Goal: Information Seeking & Learning: Learn about a topic

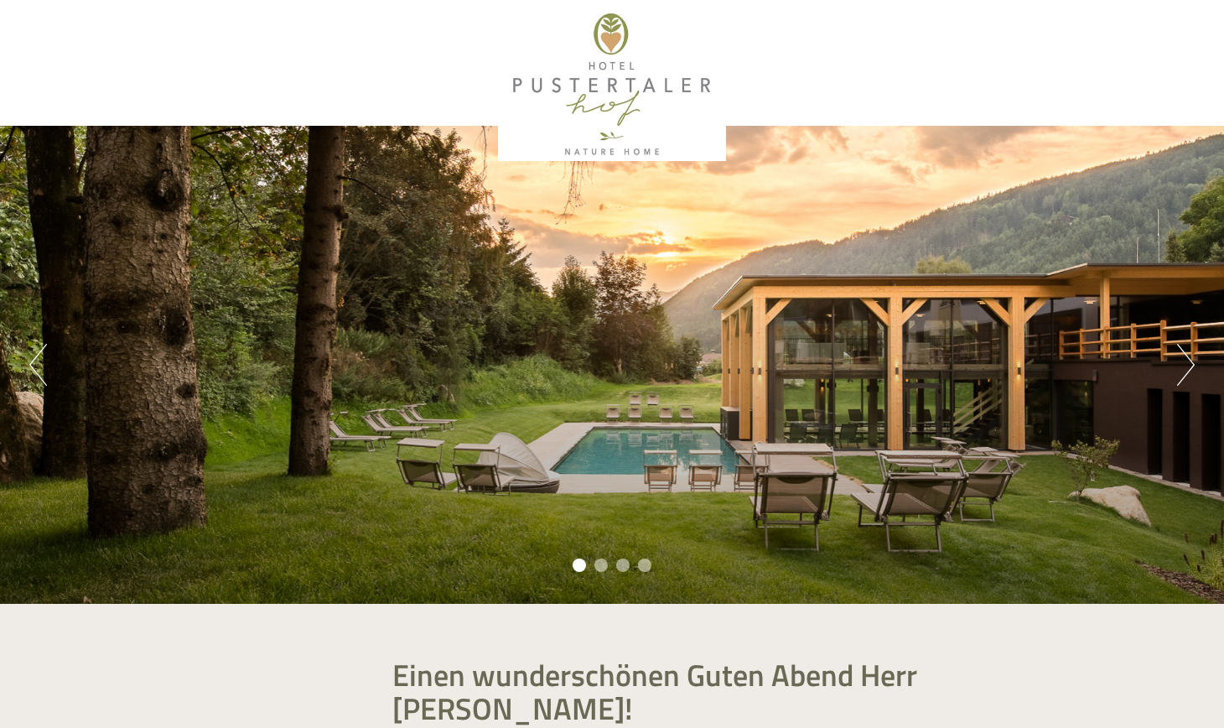
scroll to position [1082, 0]
click at [598, 563] on li "2" at bounding box center [600, 564] width 13 height 13
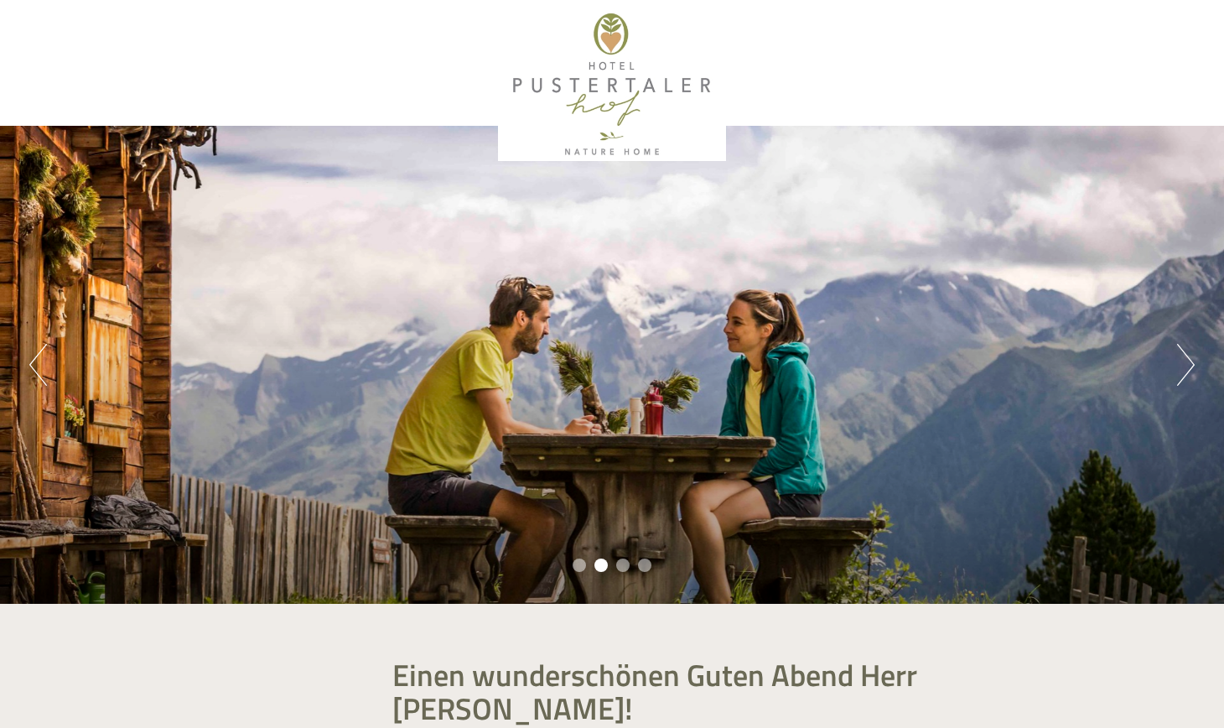
click at [598, 565] on li "3" at bounding box center [622, 564] width 13 height 13
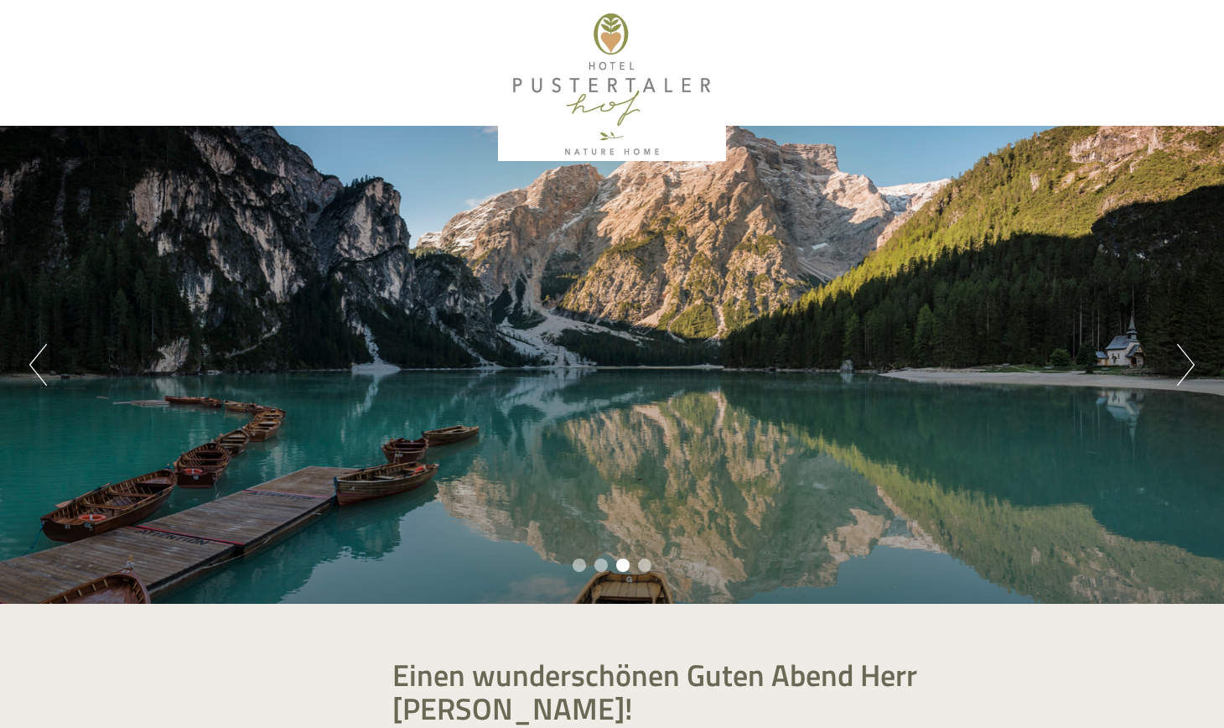
click at [598, 564] on li "4" at bounding box center [644, 564] width 13 height 13
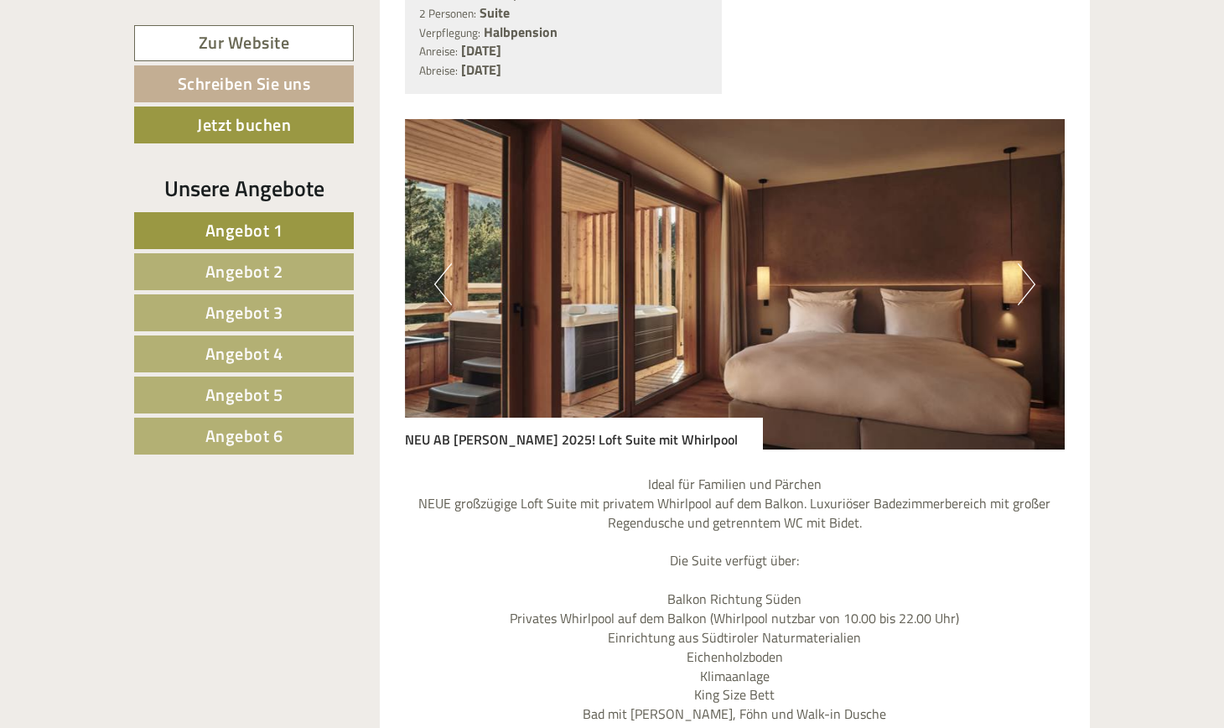
scroll to position [1456, 0]
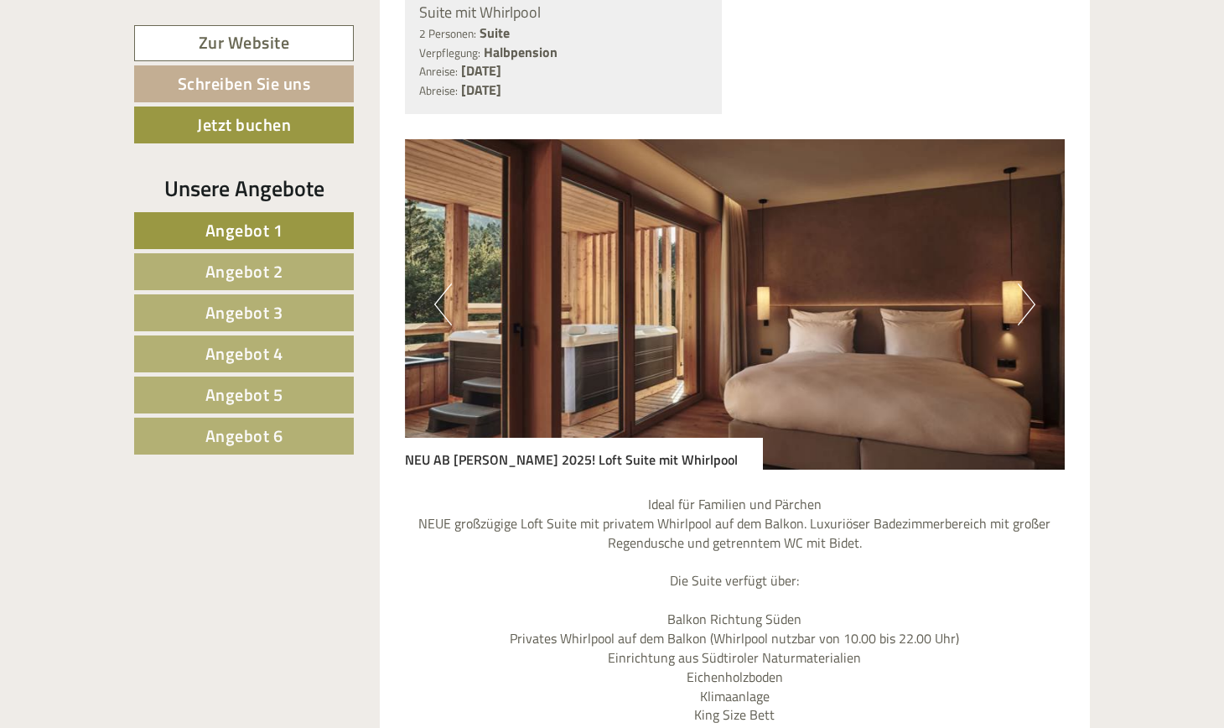
click at [598, 283] on button "Next" at bounding box center [1027, 304] width 18 height 42
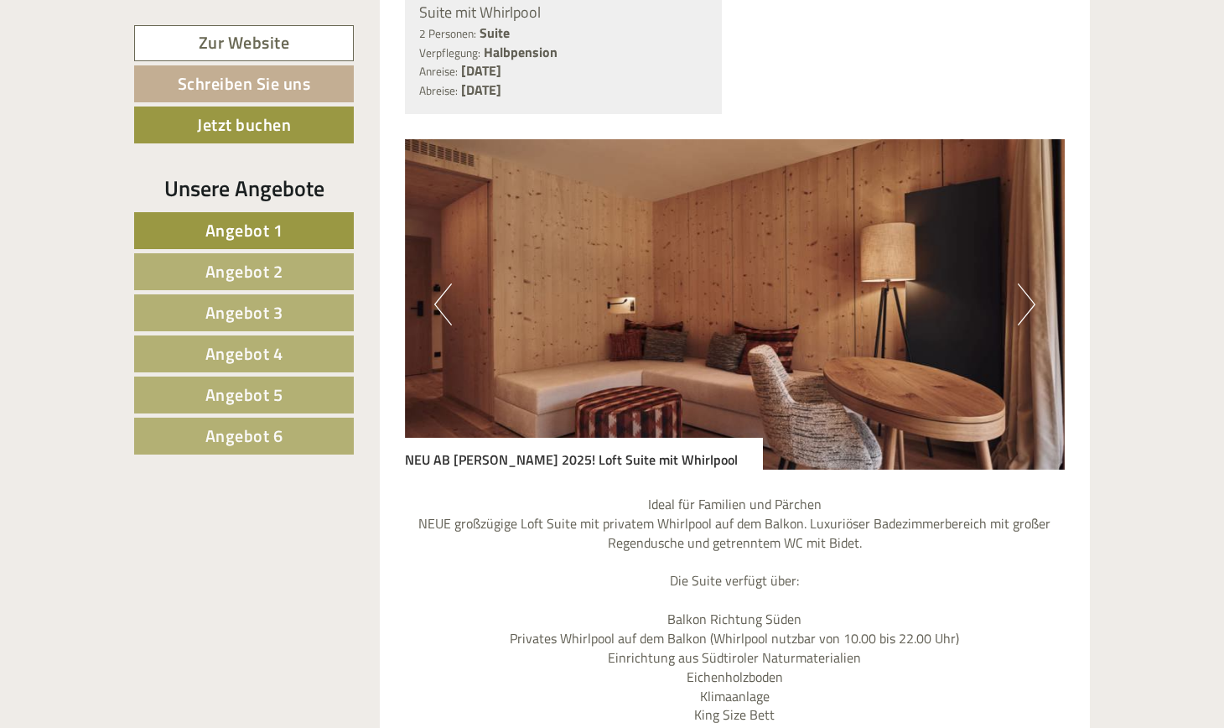
click at [598, 283] on button "Next" at bounding box center [1027, 304] width 18 height 42
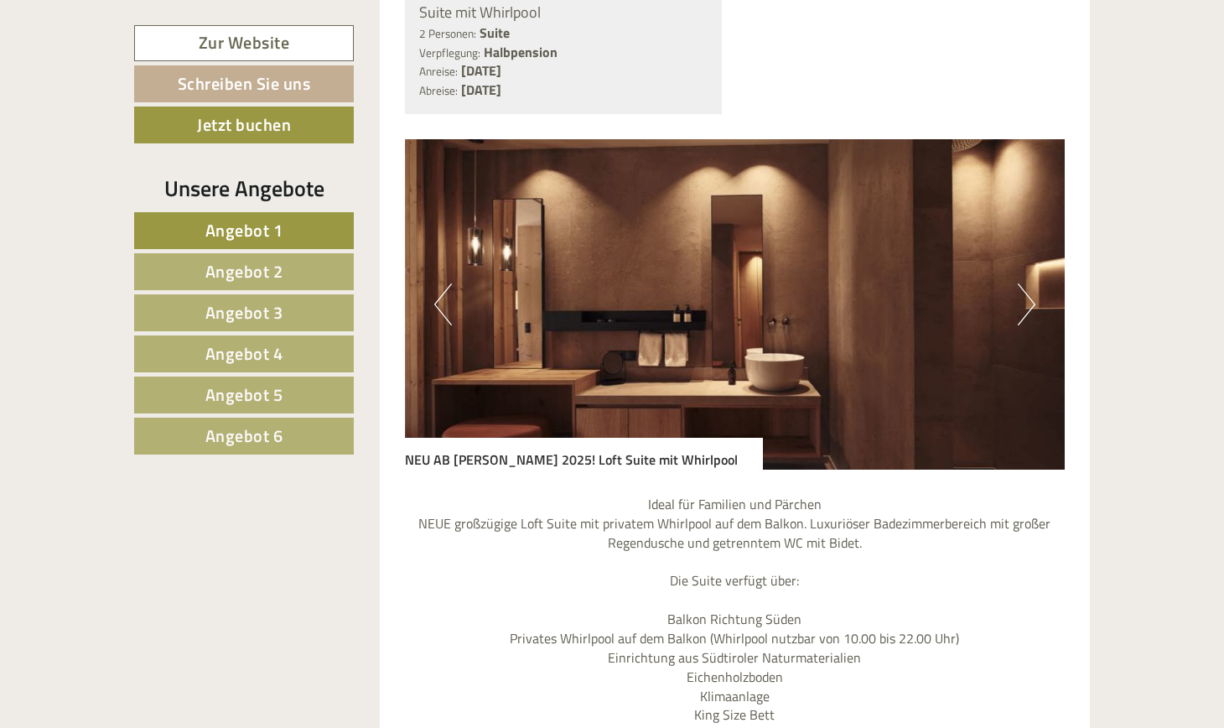
click at [598, 283] on button "Next" at bounding box center [1027, 304] width 18 height 42
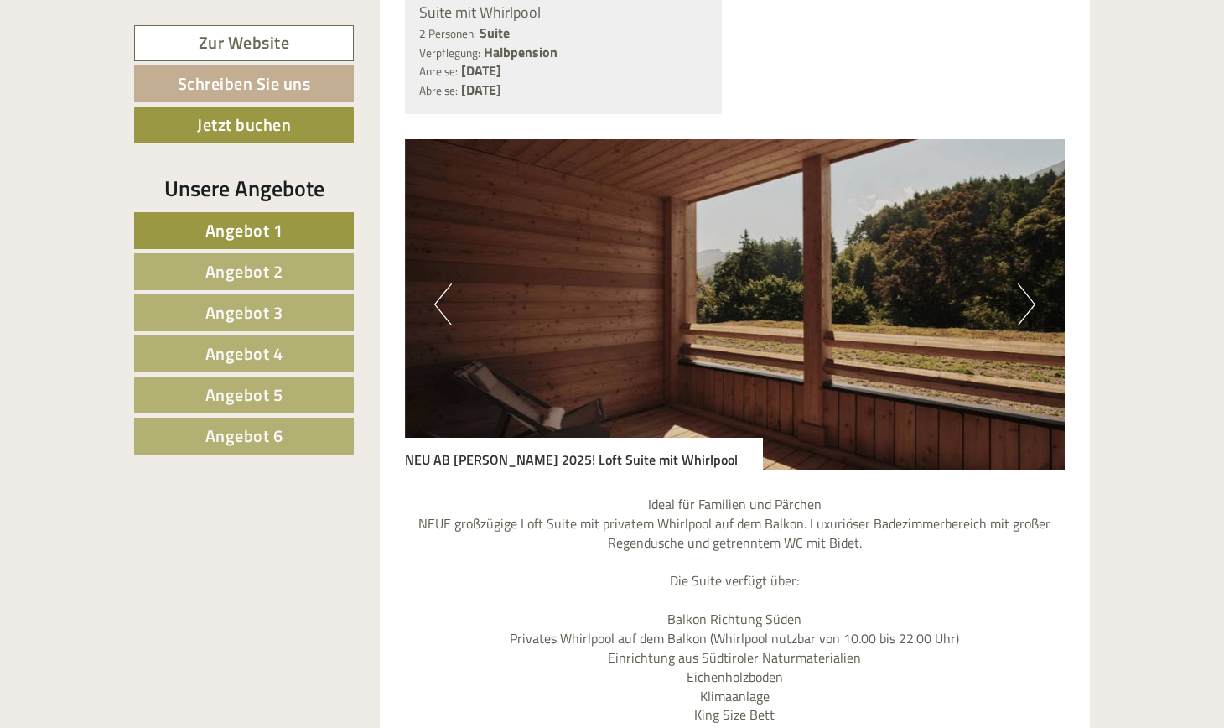
click at [598, 283] on button "Next" at bounding box center [1027, 304] width 18 height 42
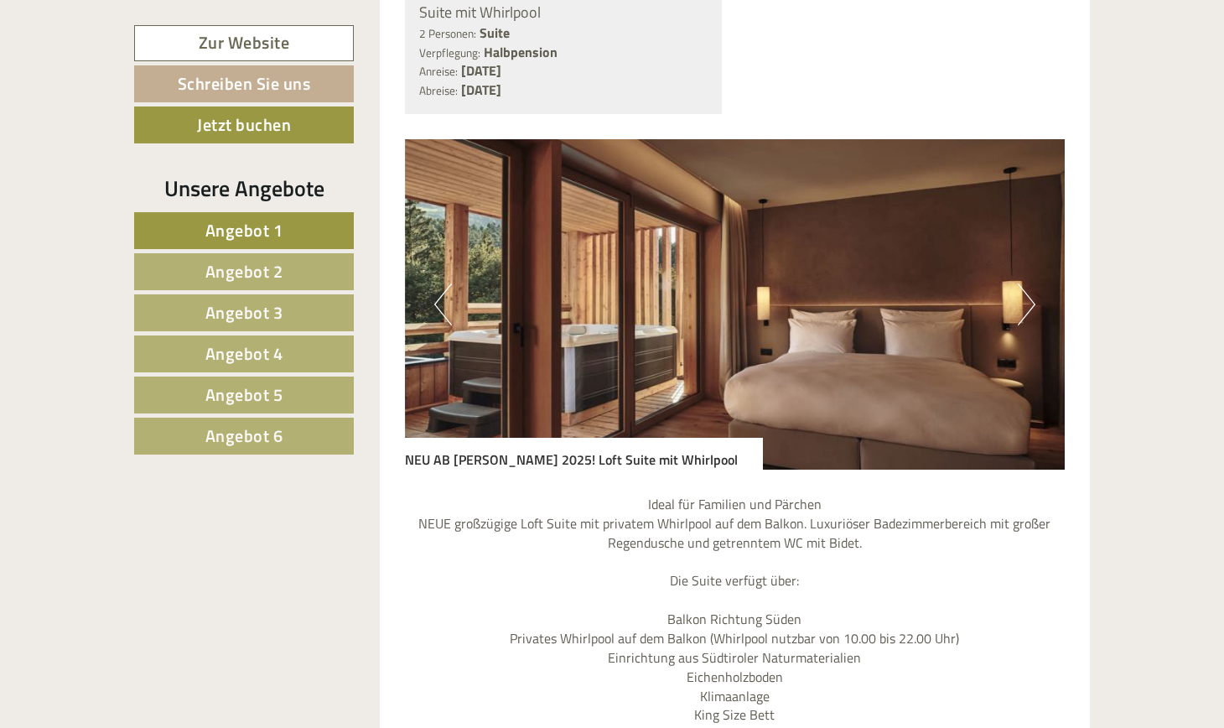
click at [598, 283] on button "Next" at bounding box center [1027, 304] width 18 height 42
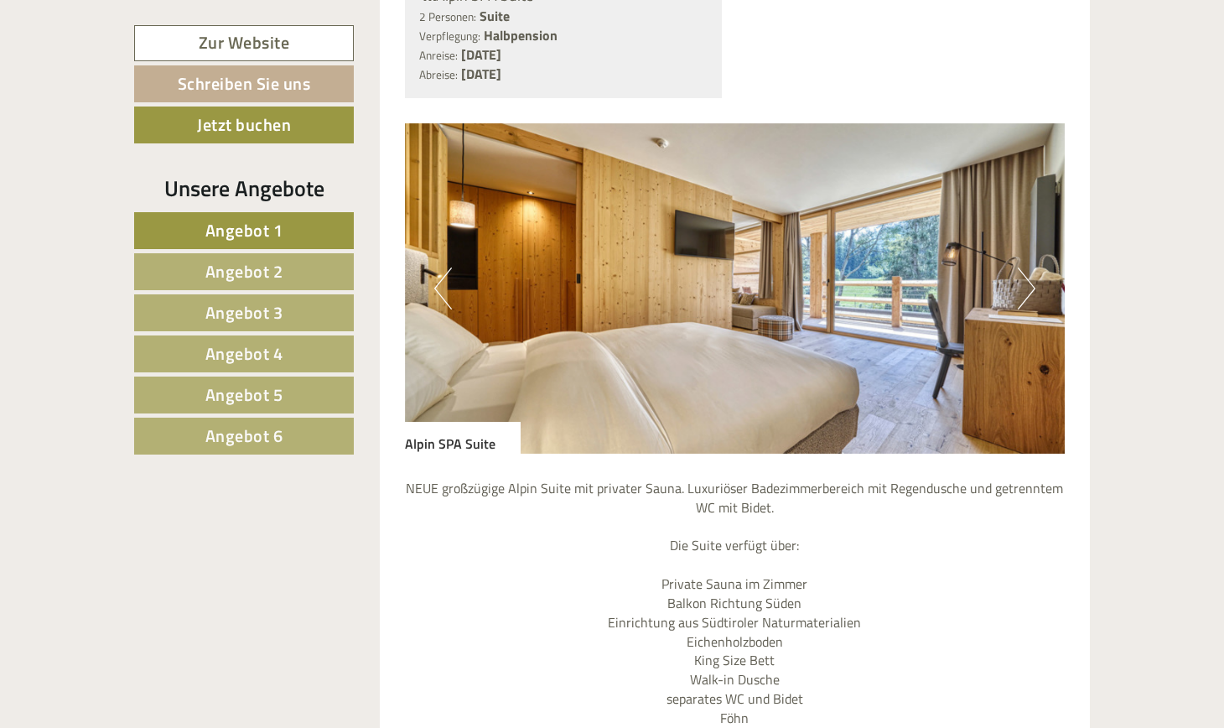
scroll to position [2769, 0]
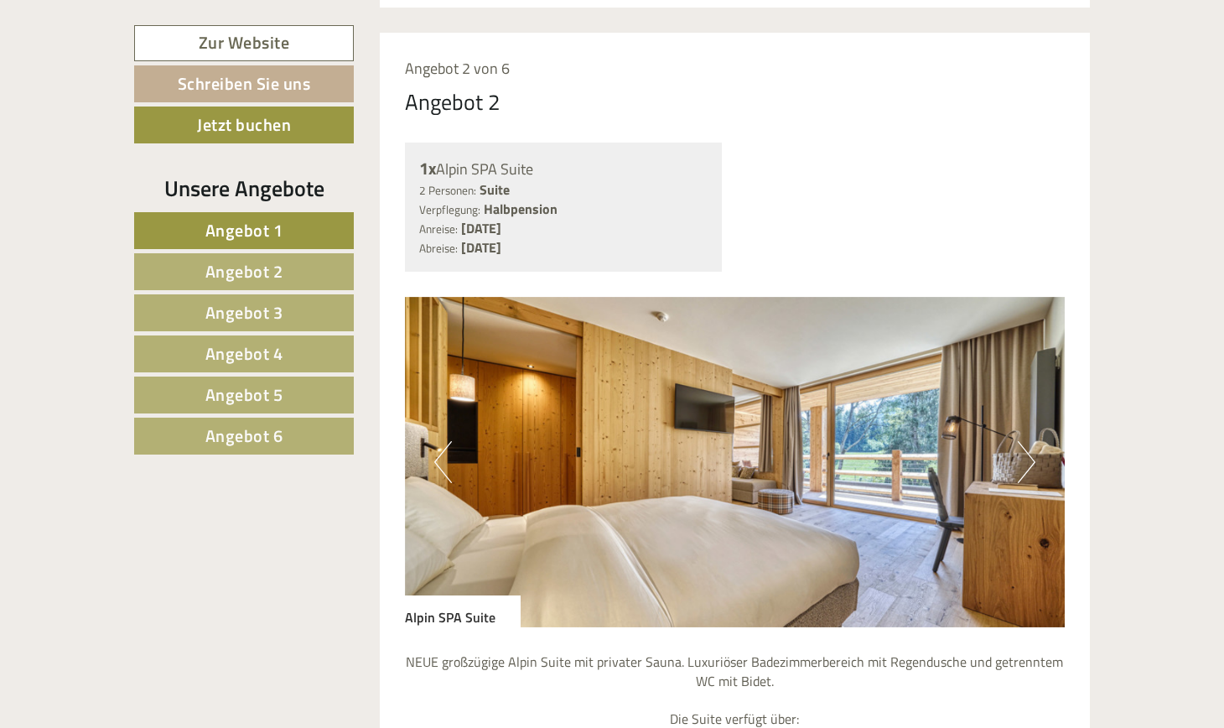
click at [598, 441] on button "Next" at bounding box center [1027, 462] width 18 height 42
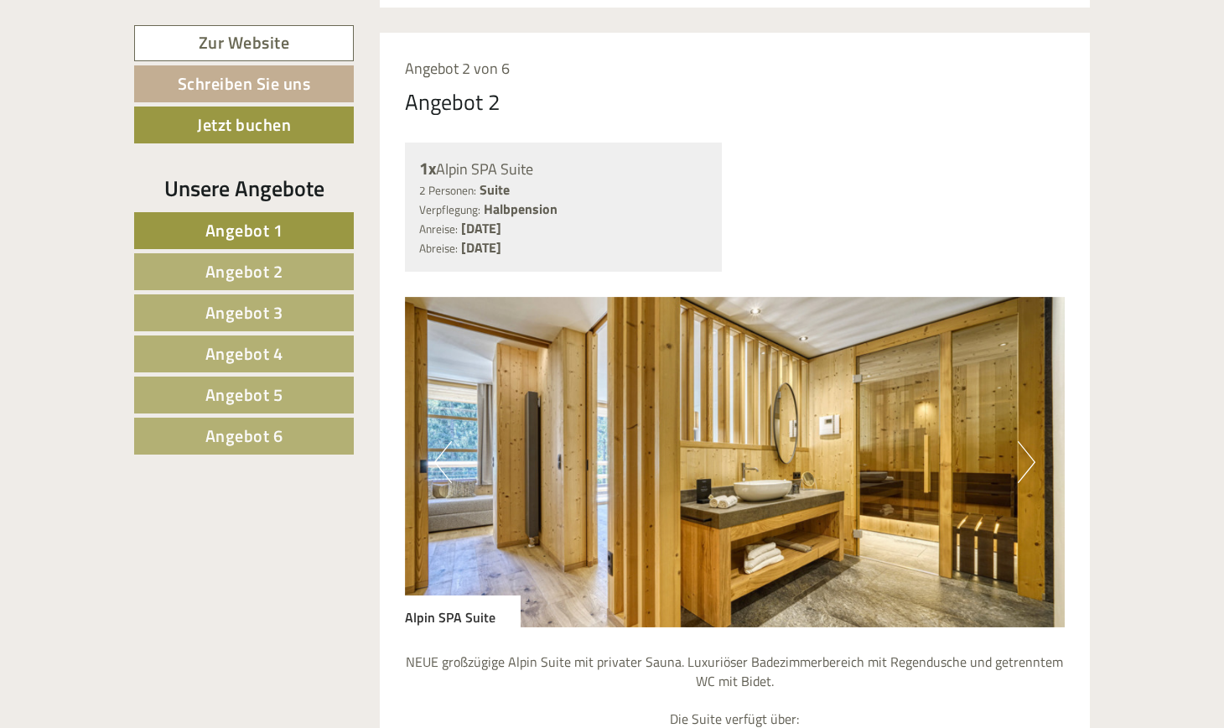
click at [598, 441] on button "Next" at bounding box center [1027, 462] width 18 height 42
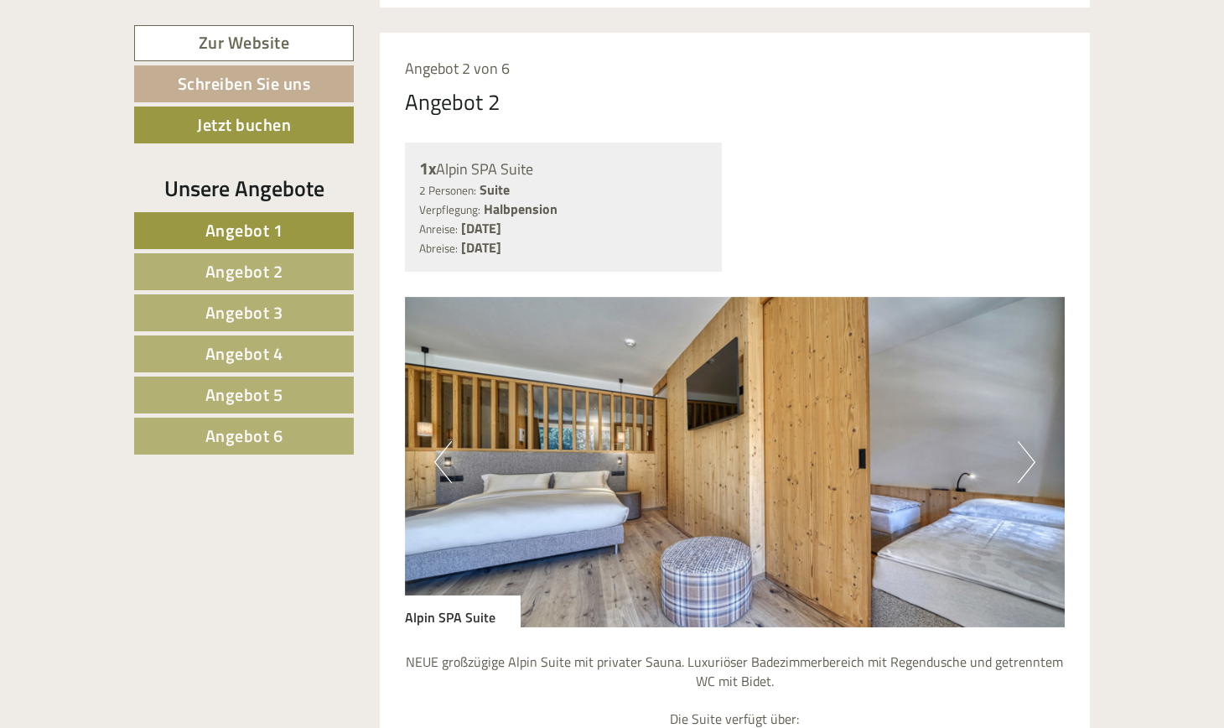
click at [598, 441] on button "Next" at bounding box center [1027, 462] width 18 height 42
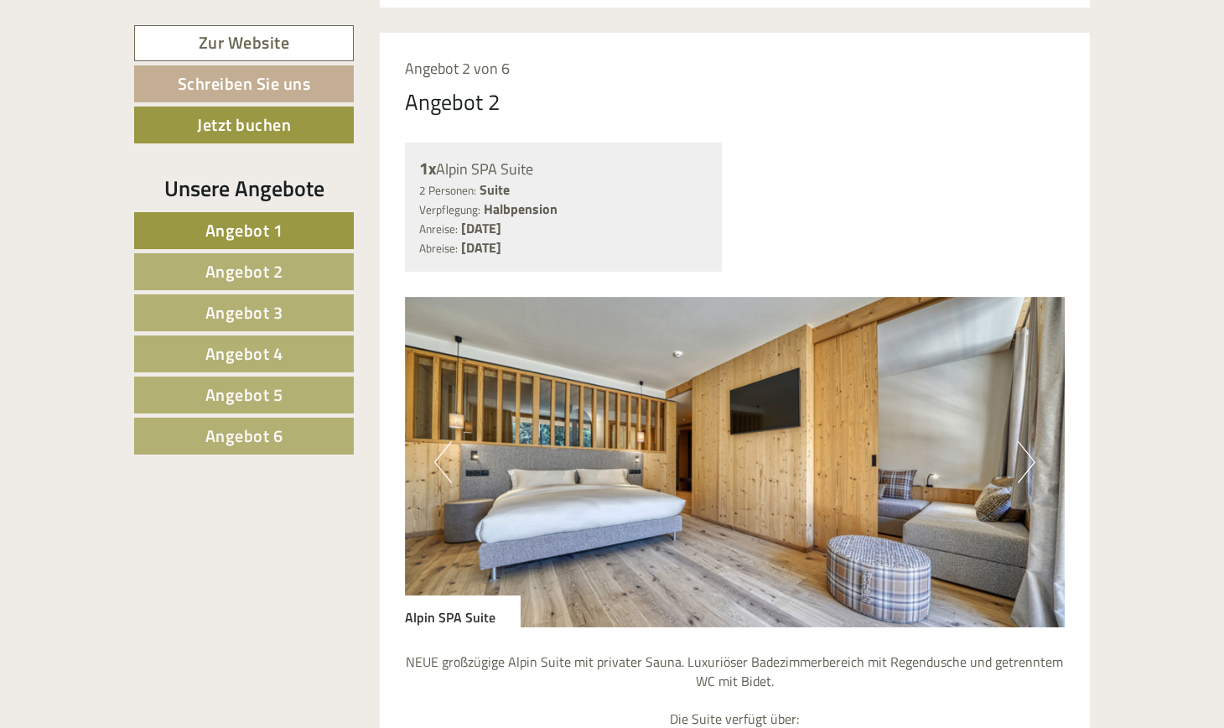
click at [598, 441] on button "Next" at bounding box center [1027, 462] width 18 height 42
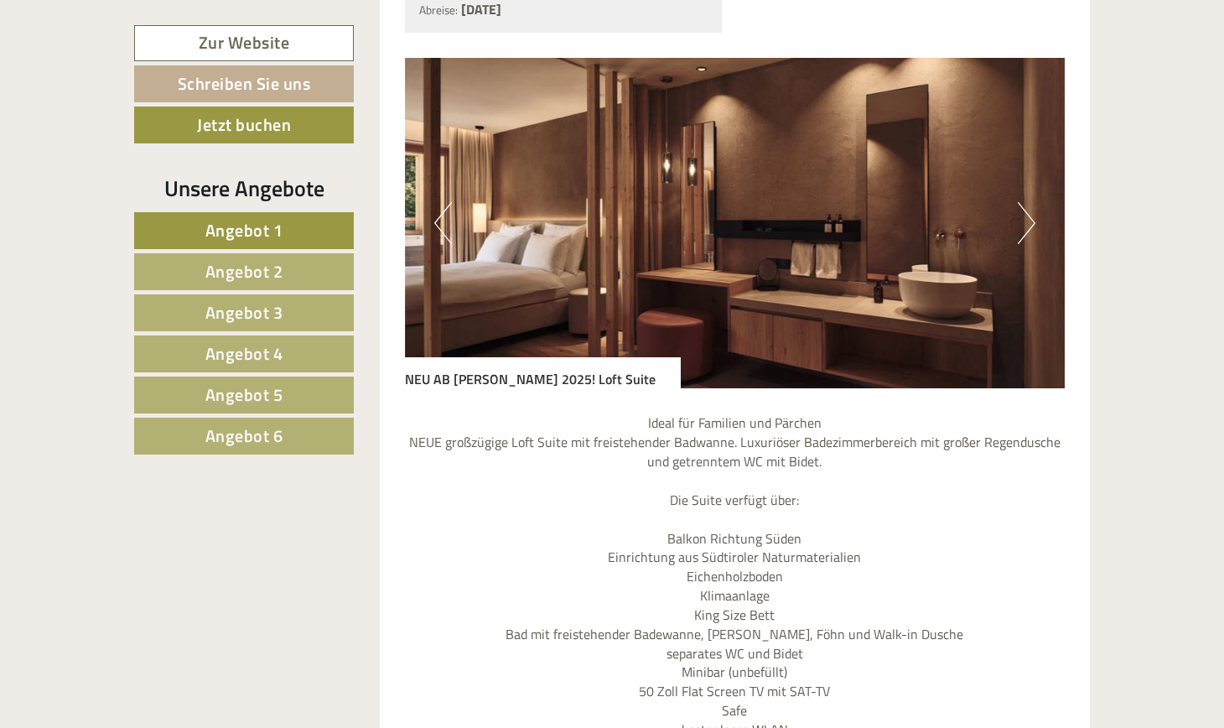
scroll to position [4452, 0]
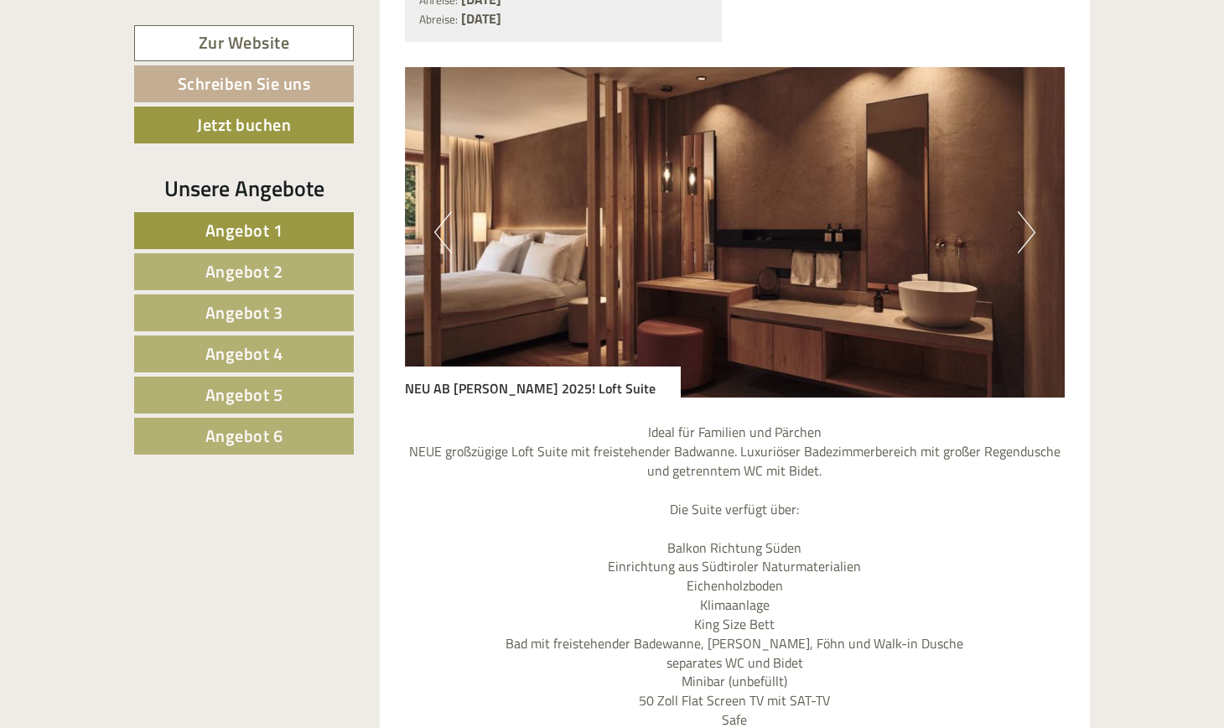
click at [598, 211] on button "Next" at bounding box center [1027, 232] width 18 height 42
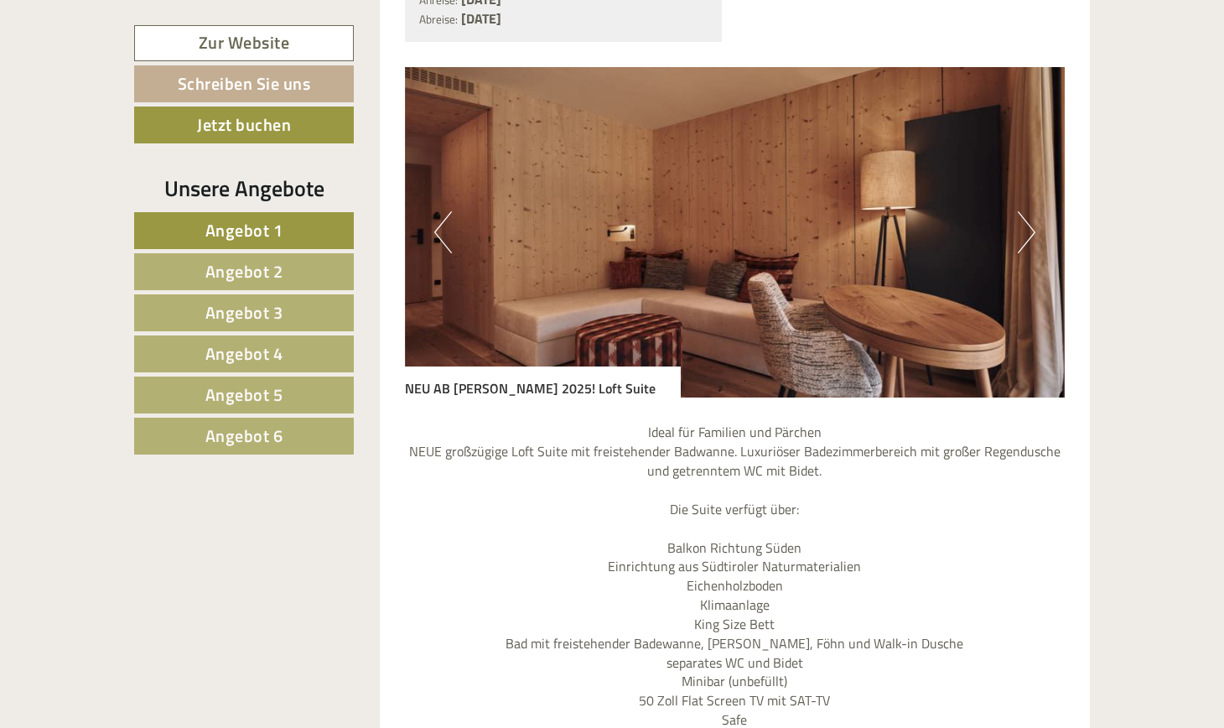
click at [598, 211] on button "Next" at bounding box center [1027, 232] width 18 height 42
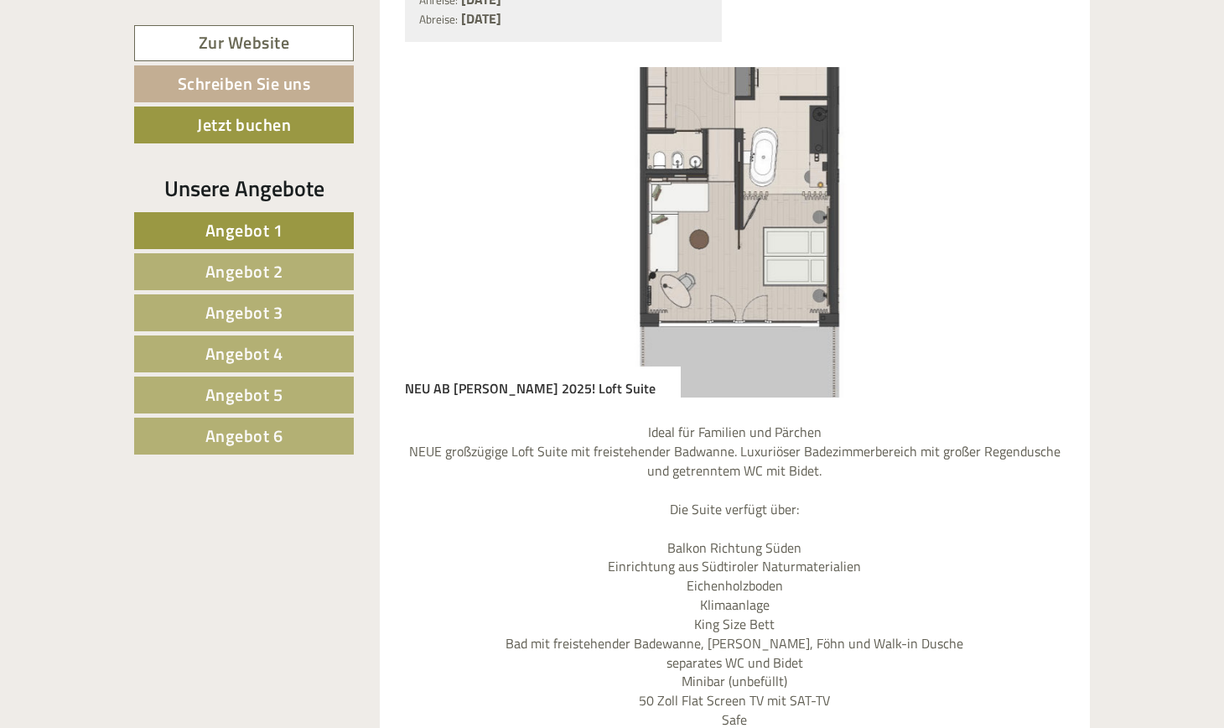
click at [598, 211] on button "Next" at bounding box center [1027, 232] width 18 height 42
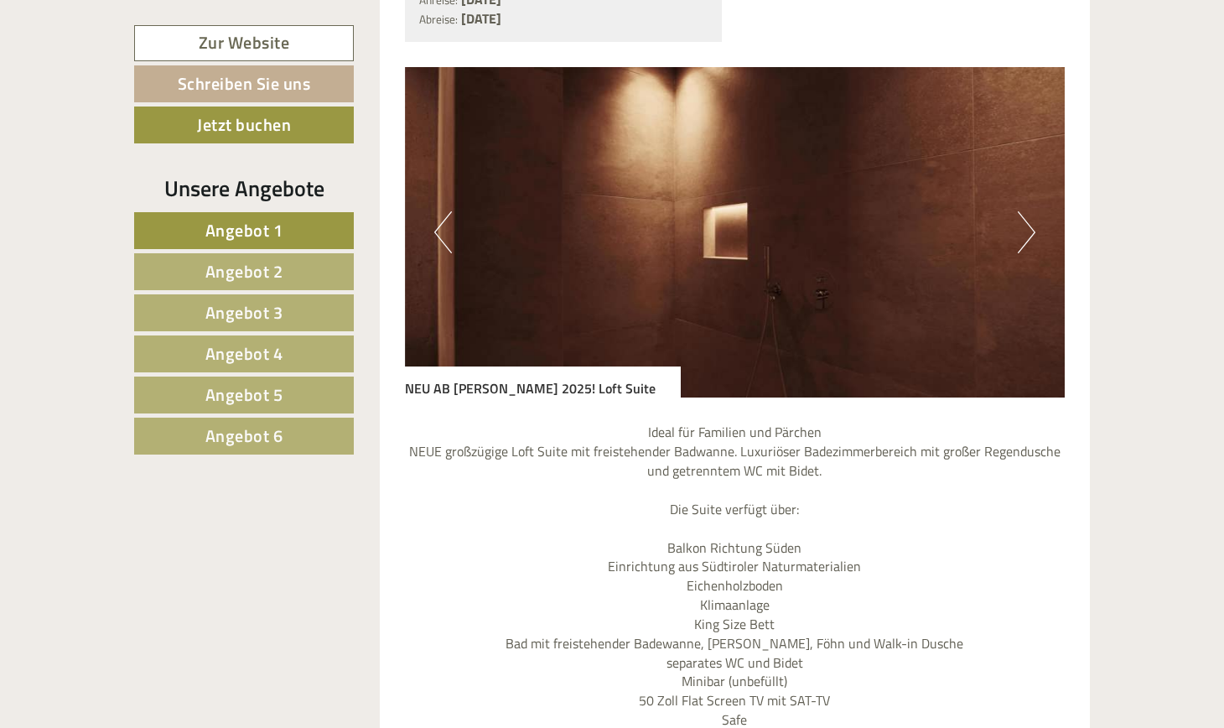
click at [598, 211] on button "Next" at bounding box center [1027, 232] width 18 height 42
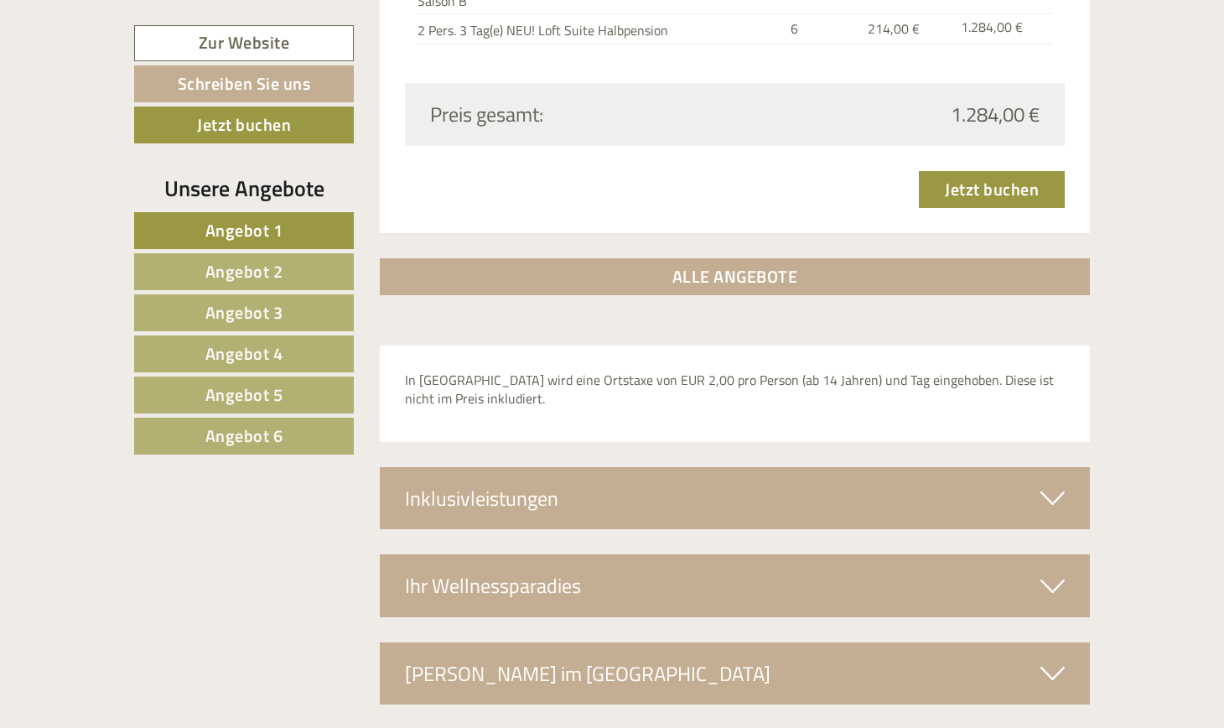
scroll to position [5450, 0]
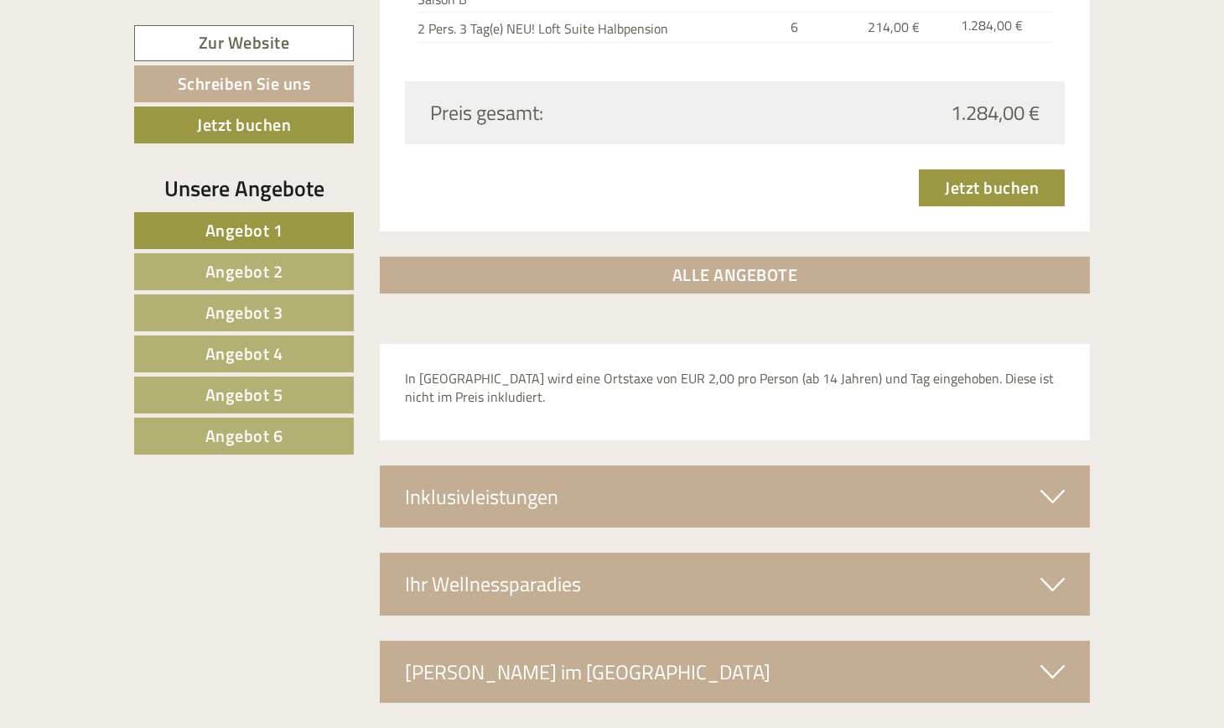
click at [598, 465] on div "Inklusivleistungen" at bounding box center [735, 496] width 711 height 62
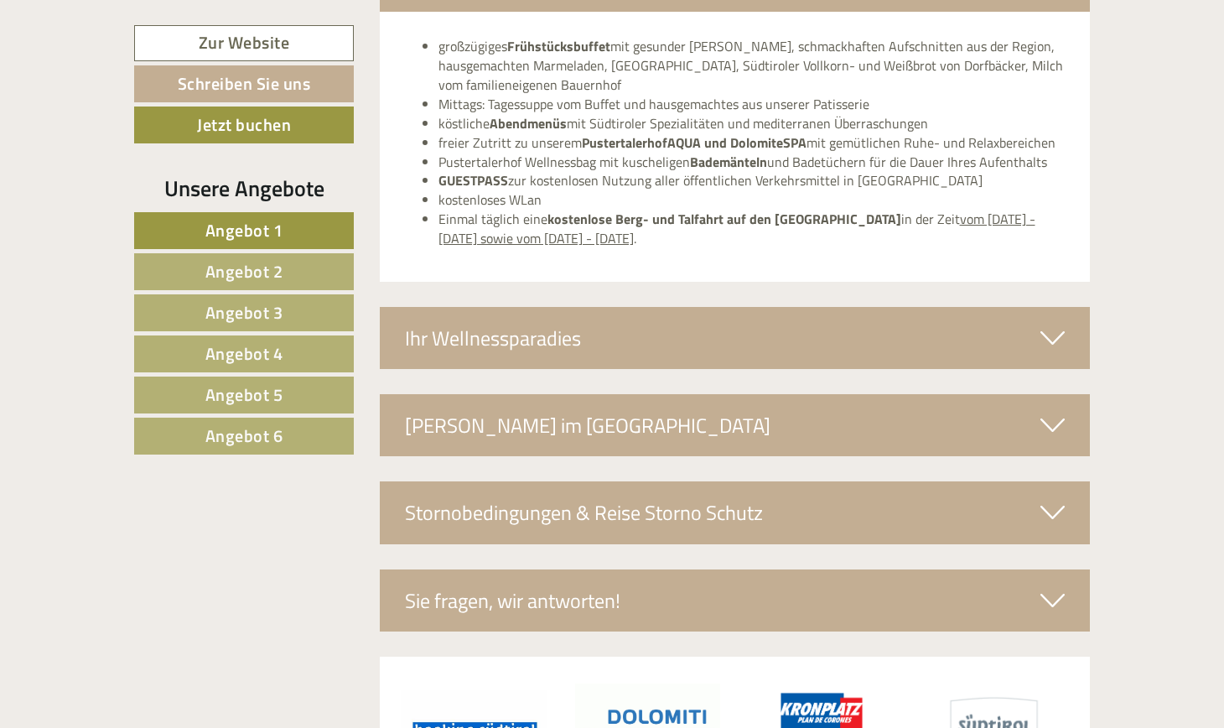
scroll to position [5965, 0]
click at [598, 308] on div "Ihr Wellnessparadies" at bounding box center [735, 339] width 711 height 62
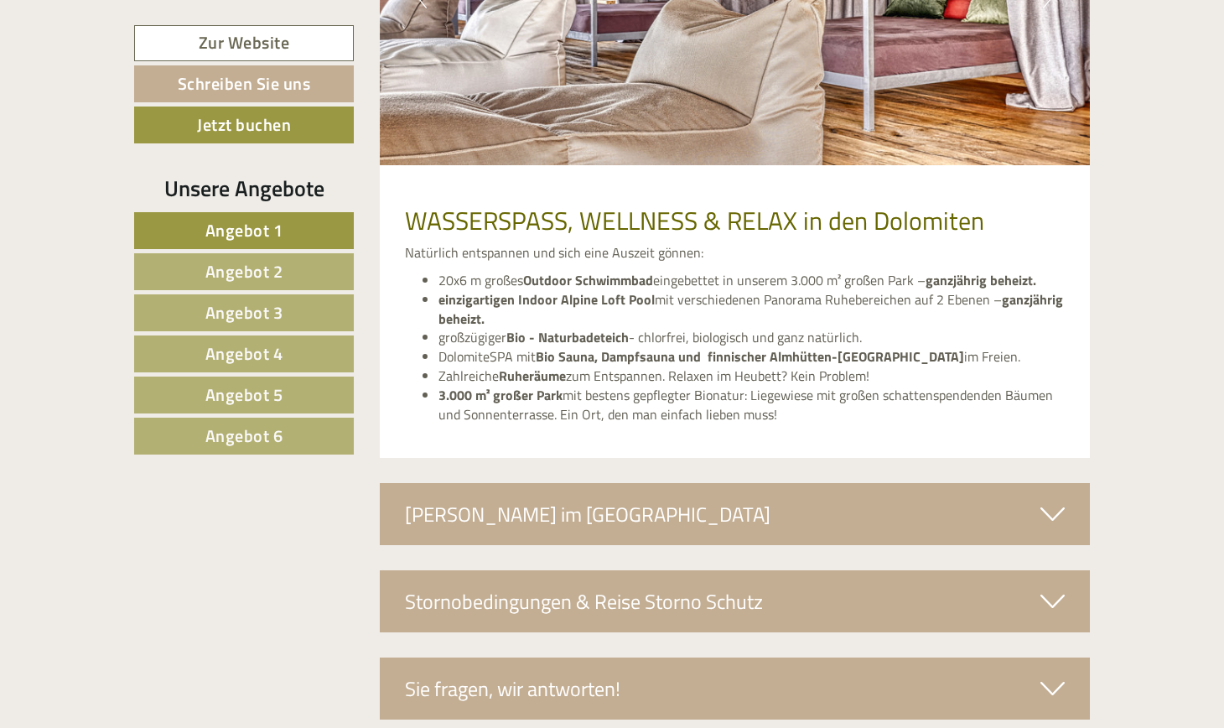
scroll to position [6533, 0]
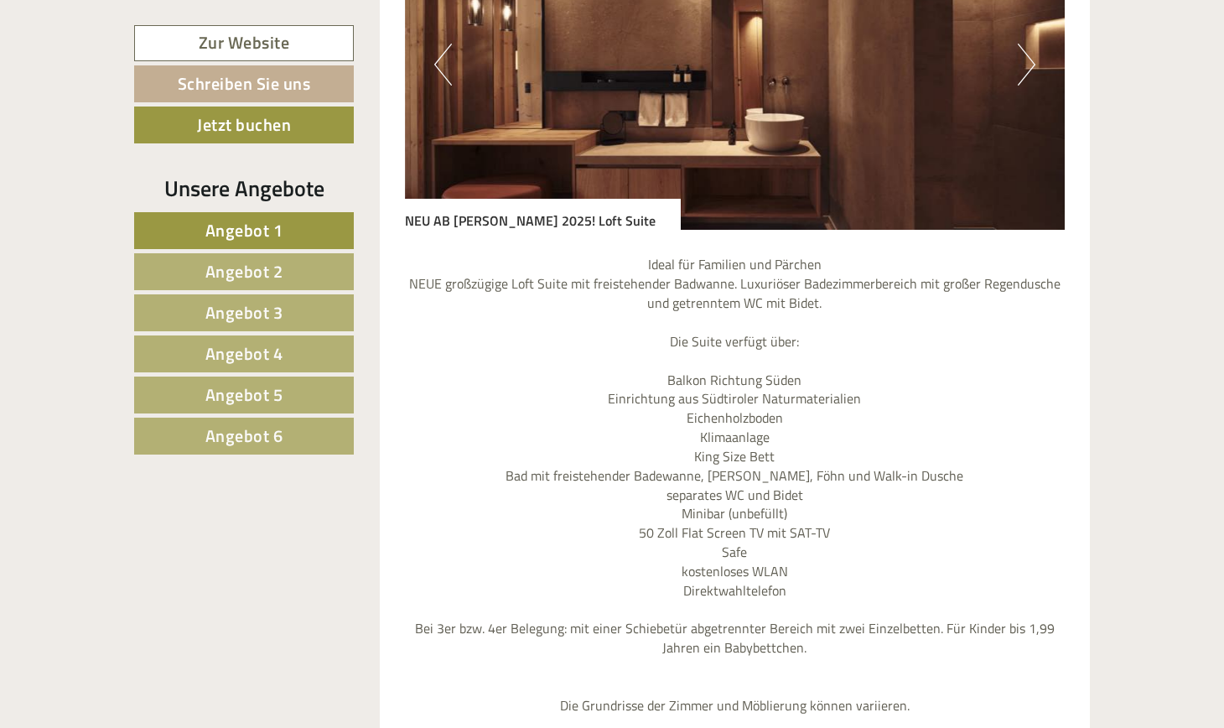
click at [284, 425] on link "Angebot 6" at bounding box center [244, 436] width 220 height 37
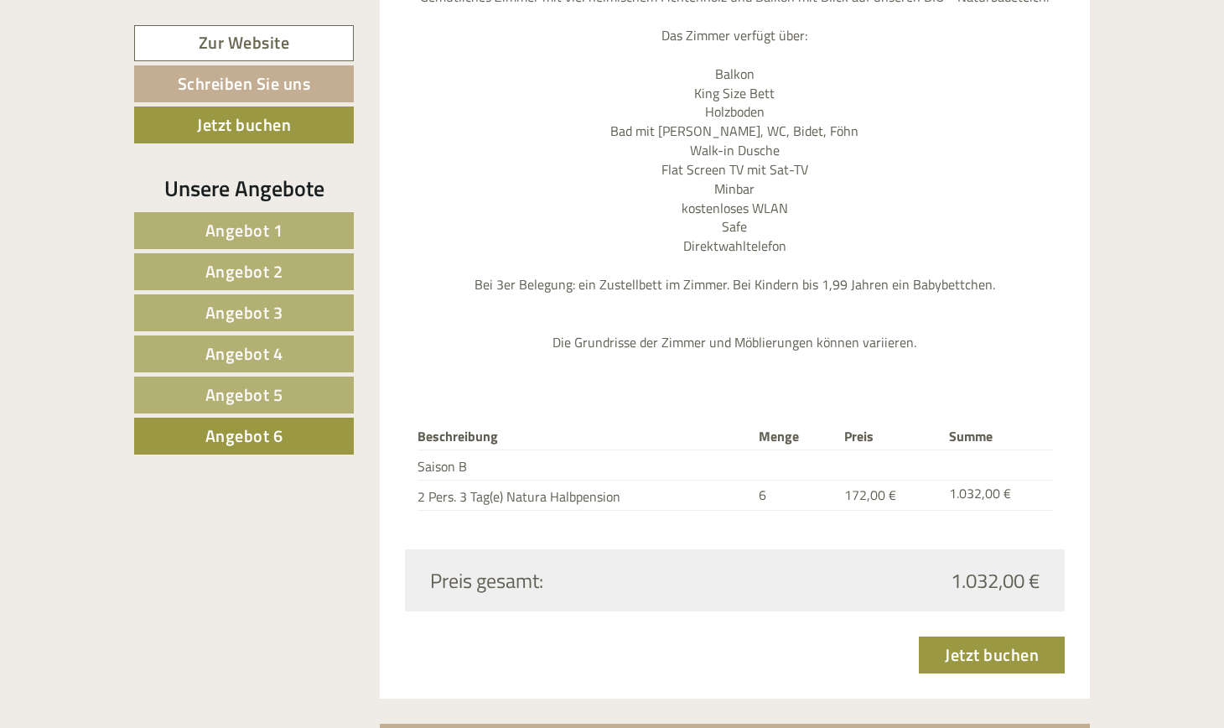
scroll to position [1896, 0]
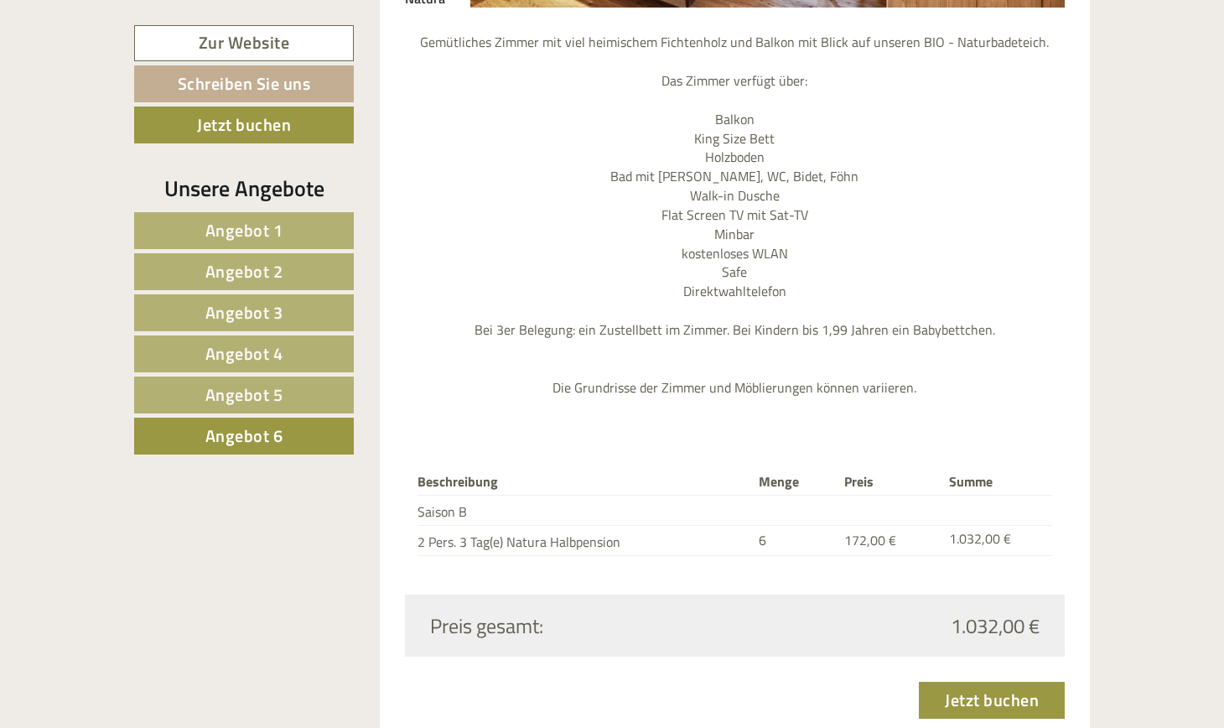
click at [280, 397] on span "Angebot 5" at bounding box center [244, 394] width 78 height 26
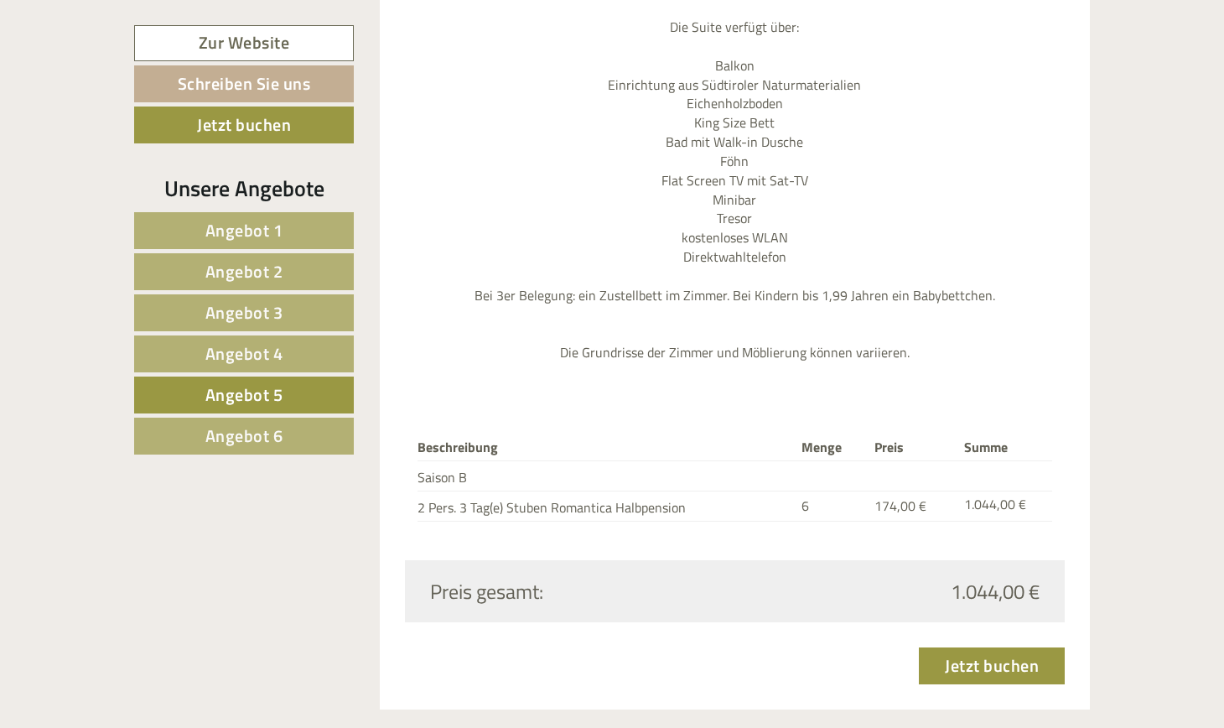
scroll to position [1999, 0]
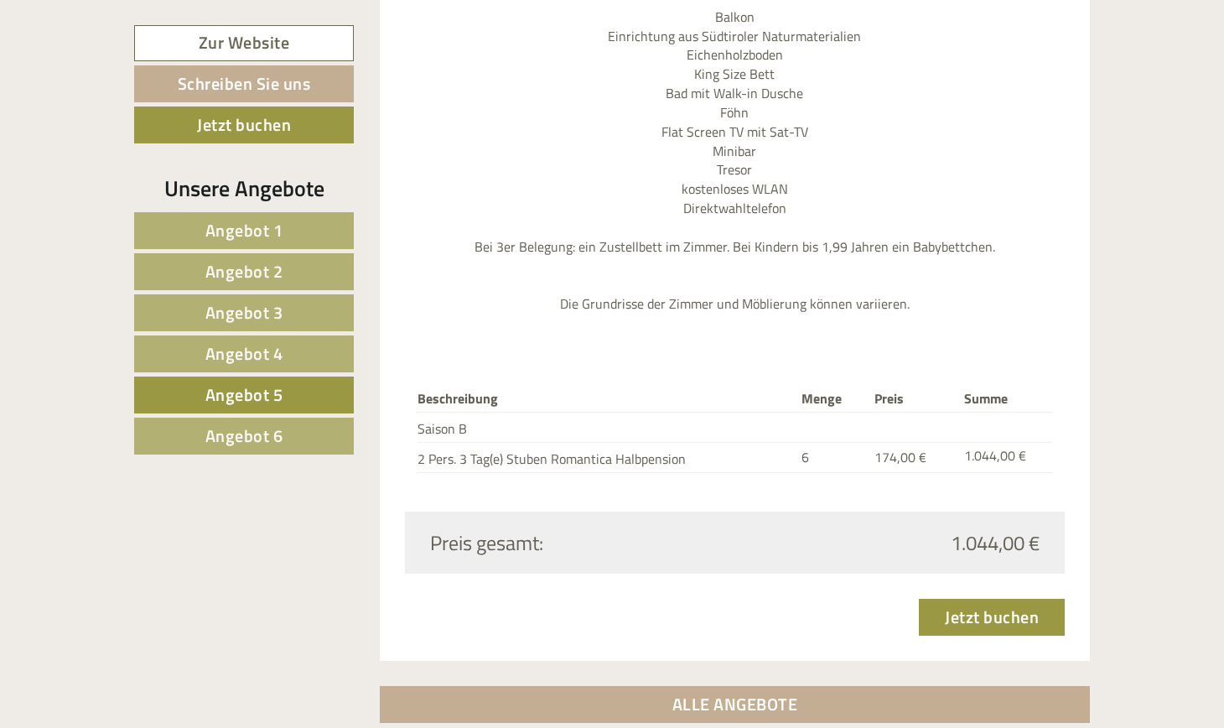
click at [228, 356] on span "Angebot 4" at bounding box center [244, 353] width 78 height 26
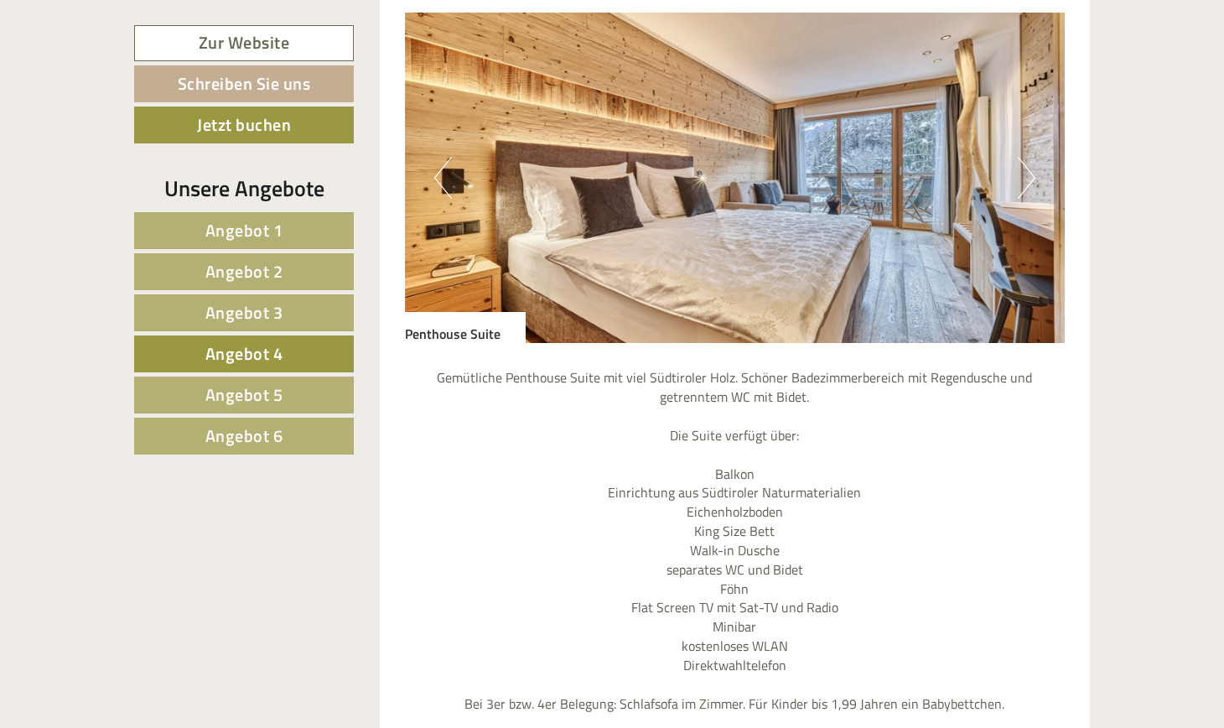
scroll to position [1491, 0]
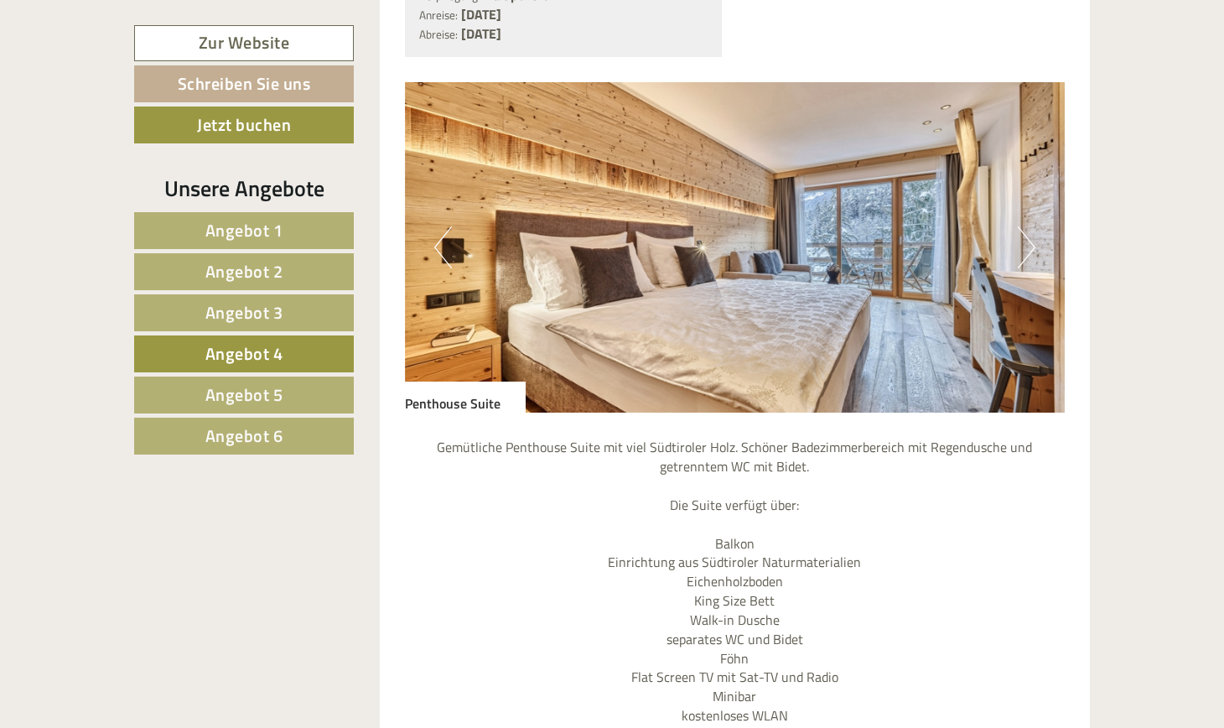
click at [598, 226] on button "Next" at bounding box center [1027, 247] width 18 height 42
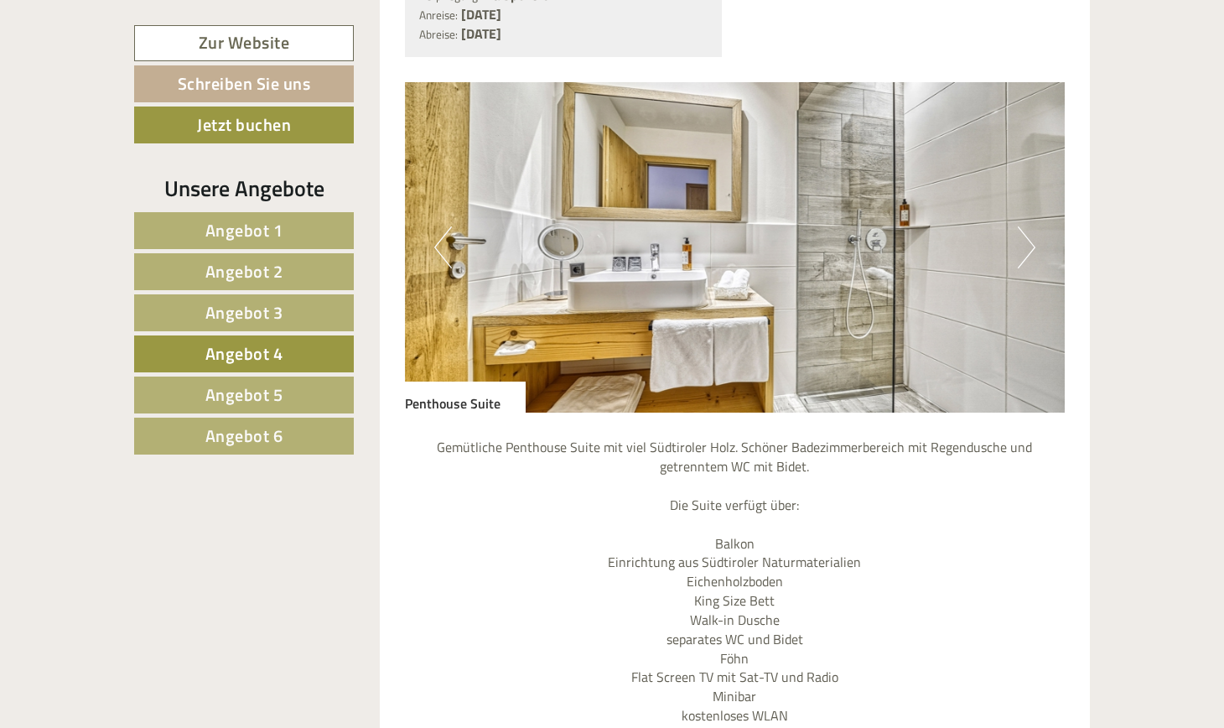
click at [598, 226] on button "Next" at bounding box center [1027, 247] width 18 height 42
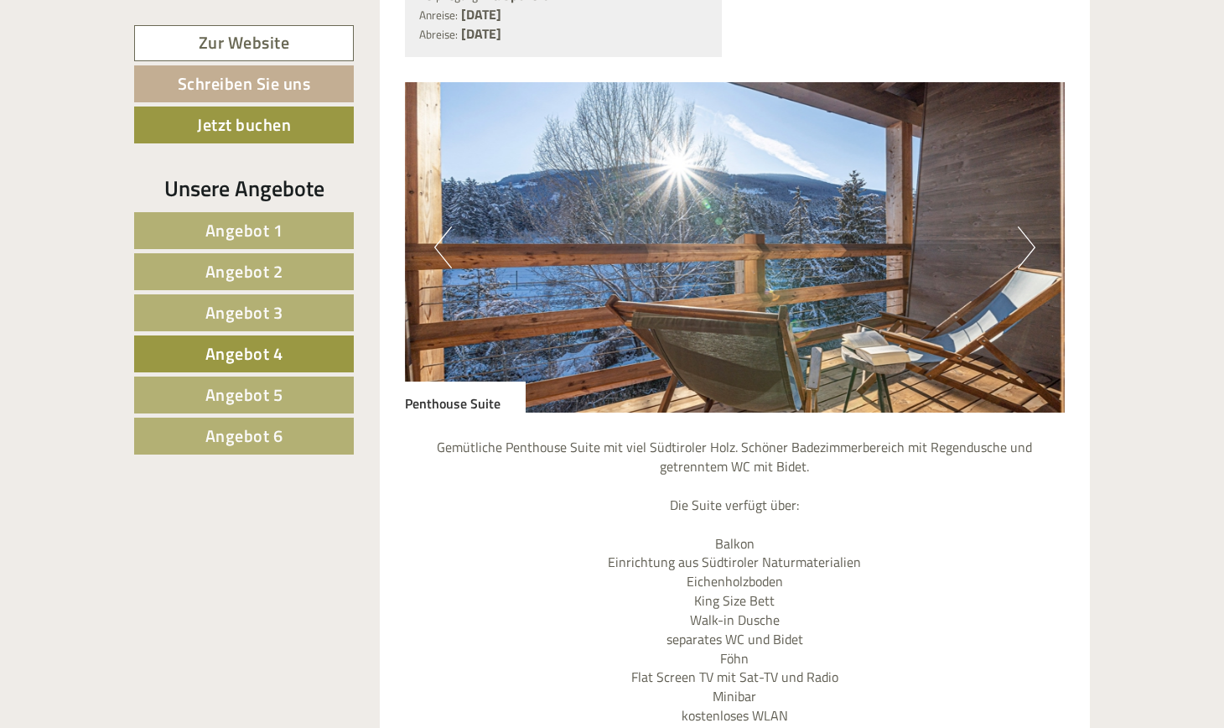
click at [598, 226] on button "Next" at bounding box center [1027, 247] width 18 height 42
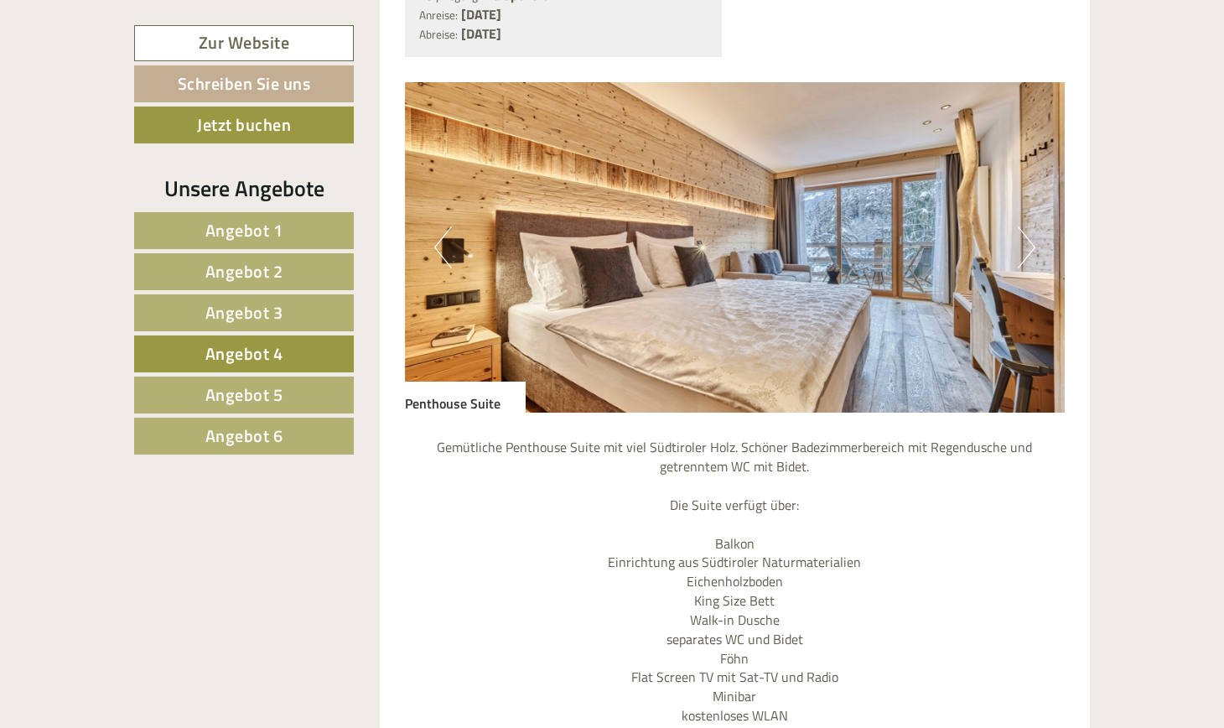
click at [250, 319] on span "Angebot 3" at bounding box center [244, 312] width 78 height 26
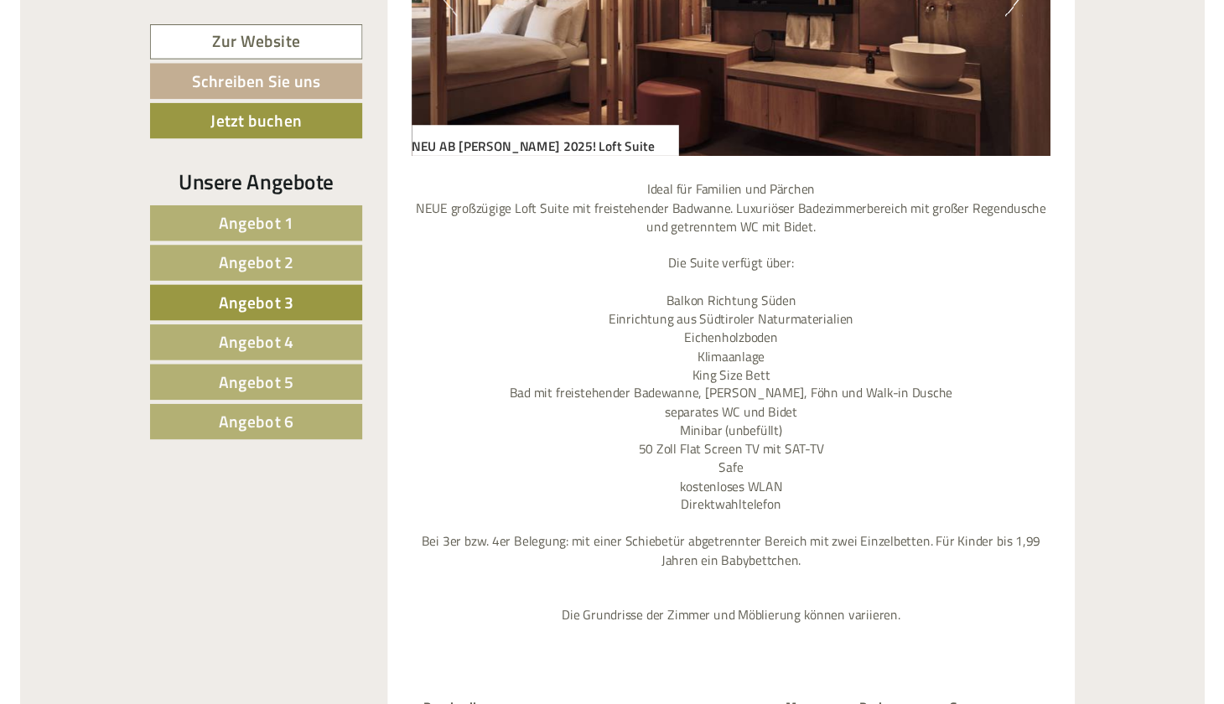
scroll to position [1916, 0]
